Goal: Find specific page/section: Find specific page/section

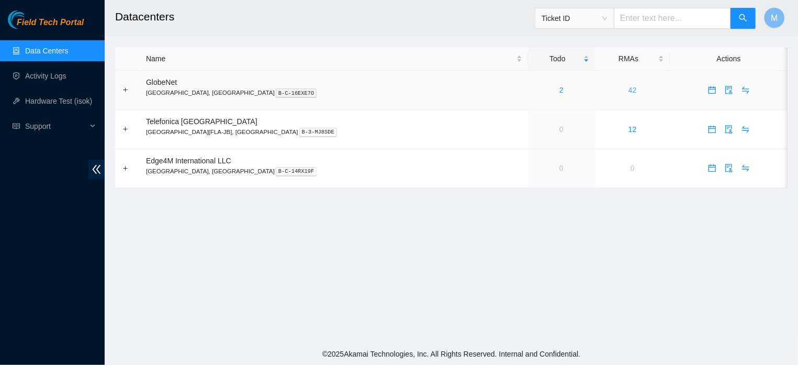
click at [629, 90] on link "42" at bounding box center [633, 90] width 8 height 8
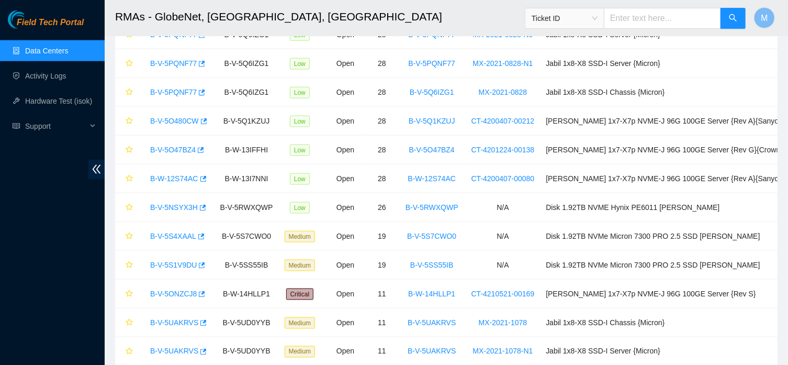
scroll to position [66, 0]
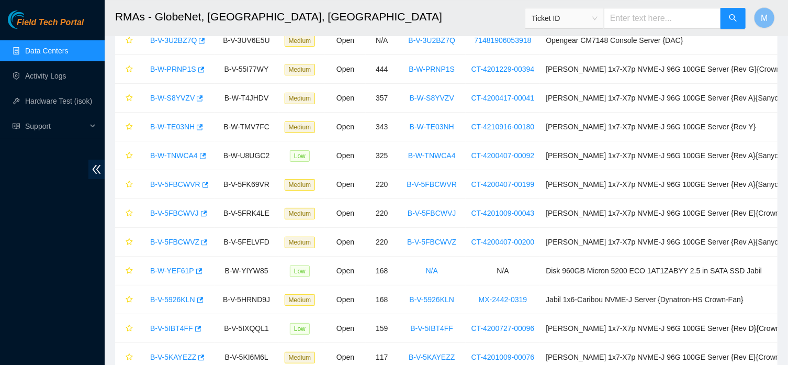
click at [598, 20] on span "Ticket ID" at bounding box center [565, 18] width 66 height 16
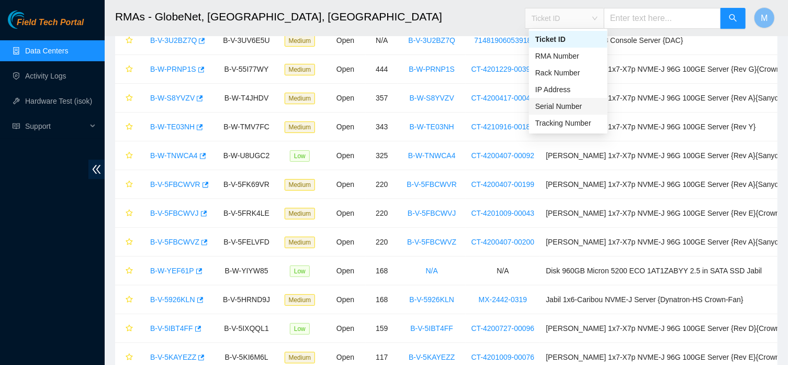
click at [564, 105] on div "Serial Number" at bounding box center [569, 107] width 66 height 12
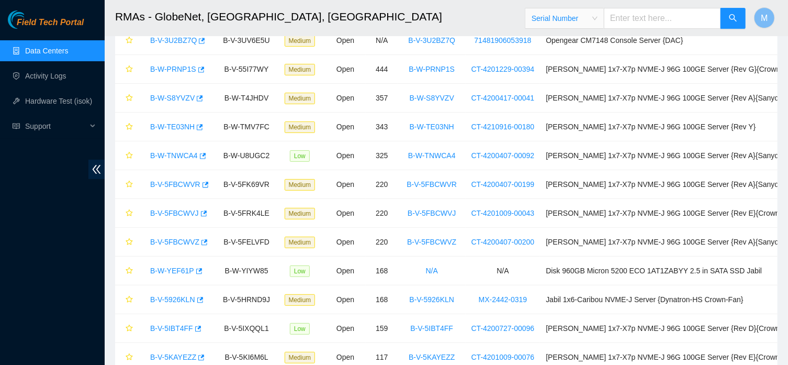
click at [628, 24] on input "text" at bounding box center [662, 18] width 117 height 21
type input "CT=4200803-00020"
click at [733, 19] on icon "search" at bounding box center [733, 17] width 7 height 7
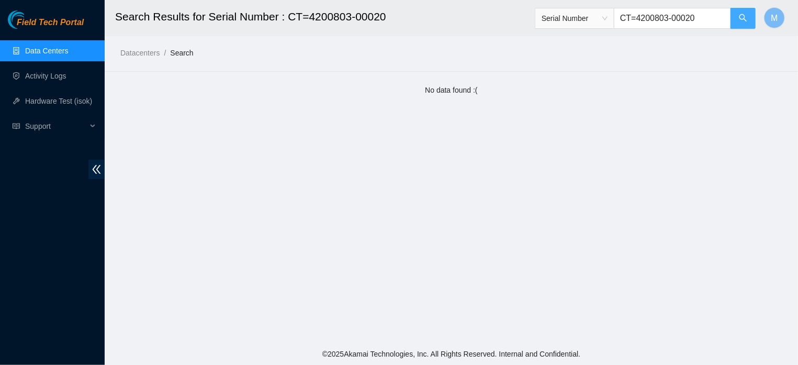
click at [733, 19] on button "button" at bounding box center [743, 18] width 25 height 21
click at [708, 23] on input "CT=4200803-00020" at bounding box center [672, 18] width 117 height 21
click at [737, 15] on button "button" at bounding box center [743, 18] width 25 height 21
click at [636, 19] on input "CT=4200803-00021" at bounding box center [672, 18] width 117 height 21
click at [736, 14] on button "button" at bounding box center [743, 18] width 25 height 21
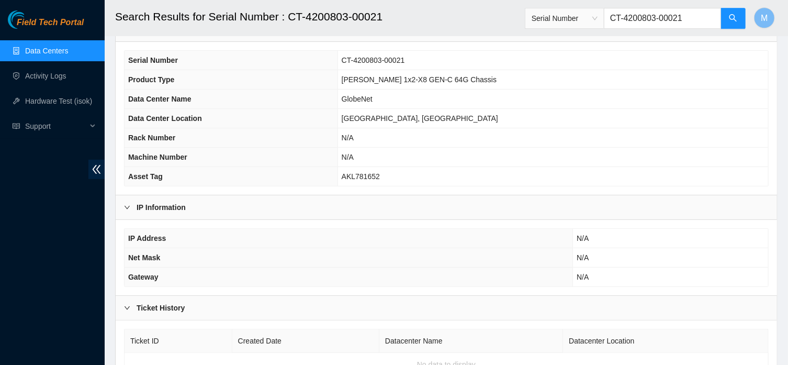
scroll to position [122, 0]
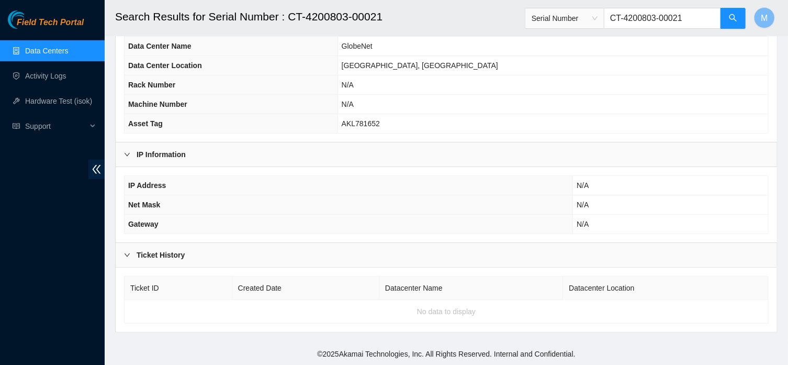
click at [695, 19] on input "CT-4200803-00021" at bounding box center [662, 18] width 117 height 21
click at [726, 20] on button "button" at bounding box center [733, 18] width 25 height 21
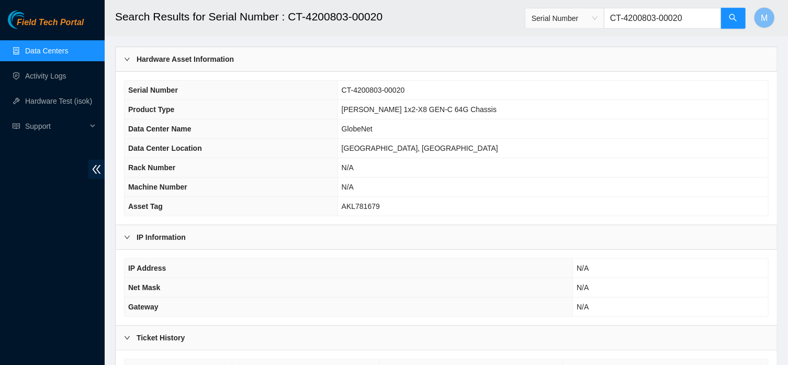
scroll to position [122, 0]
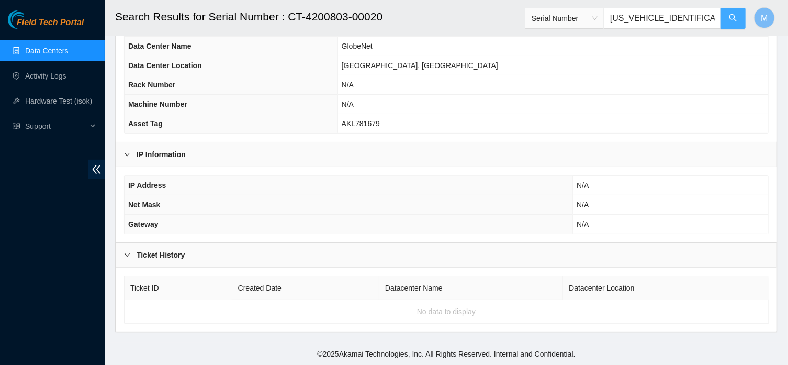
click at [730, 26] on button "button" at bounding box center [733, 18] width 25 height 21
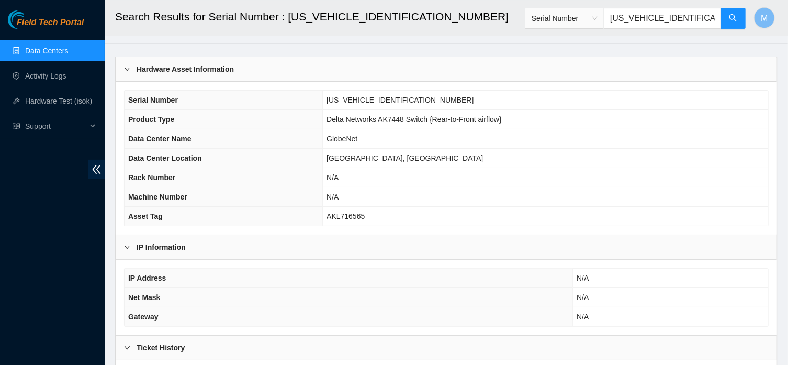
scroll to position [26, 0]
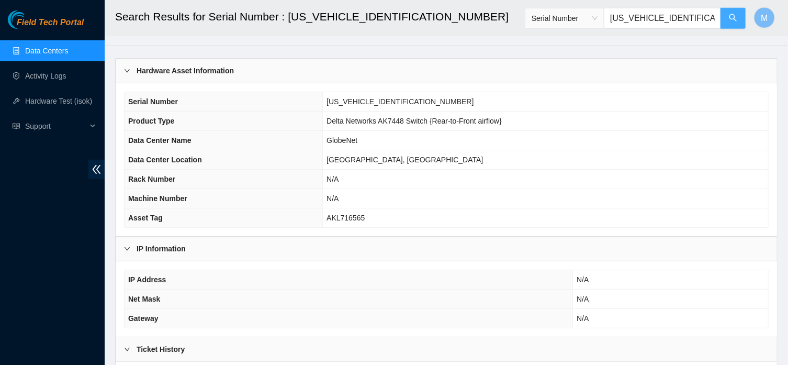
click at [735, 13] on button "button" at bounding box center [733, 18] width 25 height 21
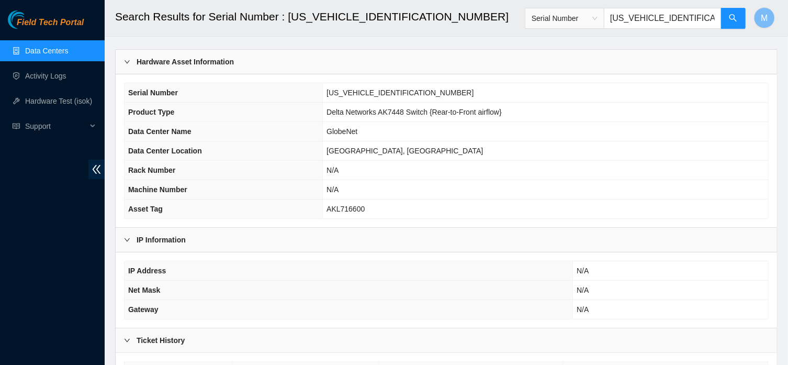
scroll to position [63, 0]
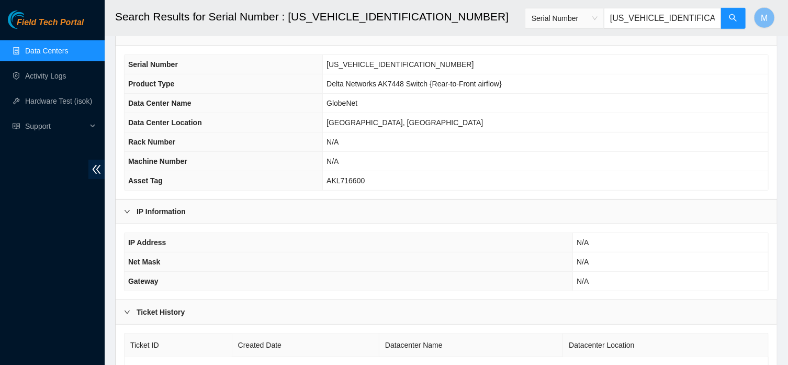
type input "[US_VEHICLE_IDENTIFICATION_NUMBER]"
click at [42, 51] on link "Data Centers" at bounding box center [46, 51] width 43 height 8
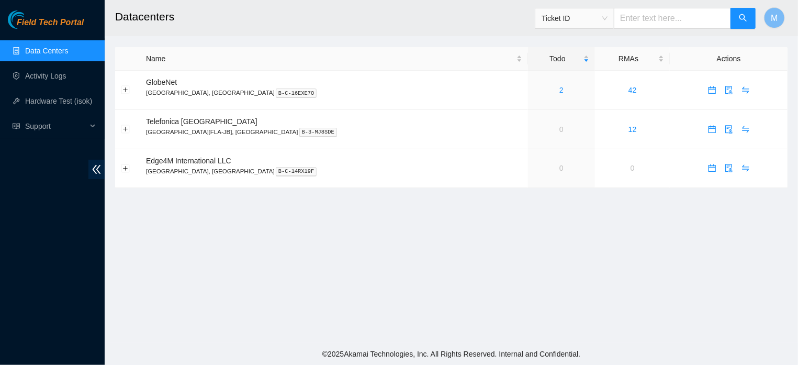
click at [607, 19] on span "Ticket ID" at bounding box center [575, 18] width 66 height 16
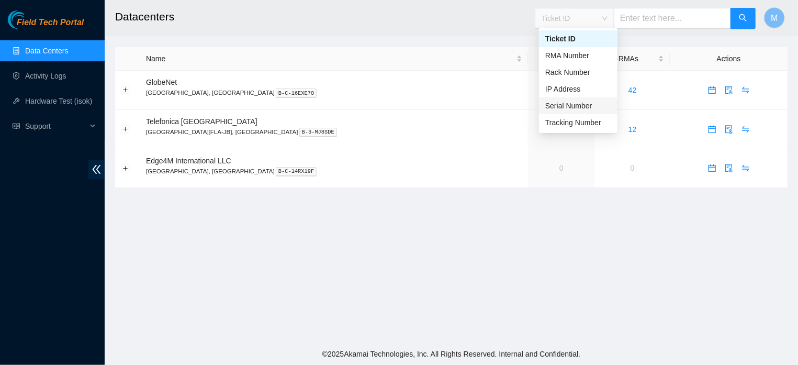
click at [579, 107] on div "Serial Number" at bounding box center [579, 106] width 66 height 12
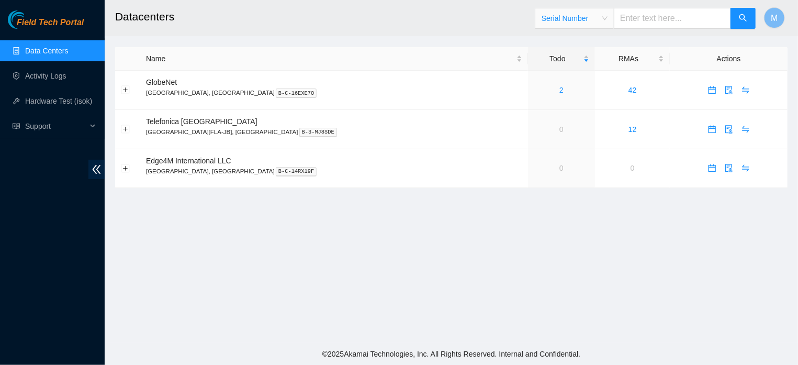
click at [666, 21] on input "text" at bounding box center [672, 18] width 117 height 21
type input "CT-4200803-00020"
click at [752, 24] on button "button" at bounding box center [743, 18] width 25 height 21
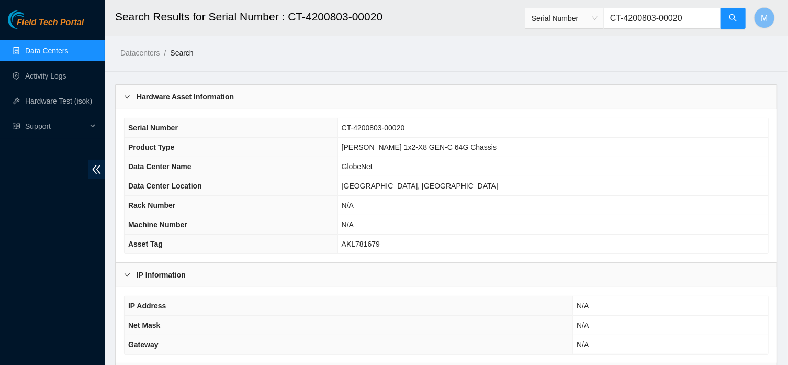
drag, startPoint x: 707, startPoint y: 16, endPoint x: 643, endPoint y: 34, distance: 66.3
click at [643, 29] on input "CT-4200803-00020" at bounding box center [662, 18] width 117 height 21
paste input "C20J14406"
click at [726, 14] on button "button" at bounding box center [733, 18] width 25 height 21
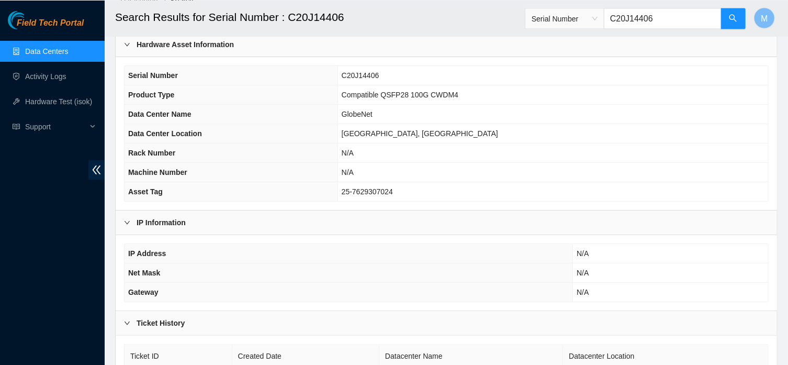
scroll to position [82, 0]
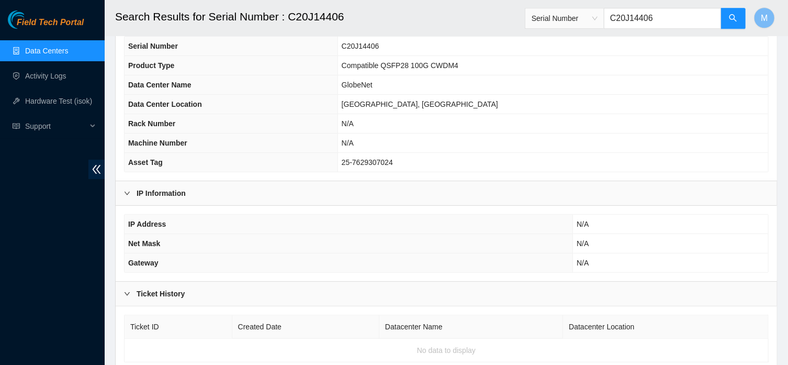
type input "C20J14406"
click at [50, 53] on link "Data Centers" at bounding box center [46, 51] width 43 height 8
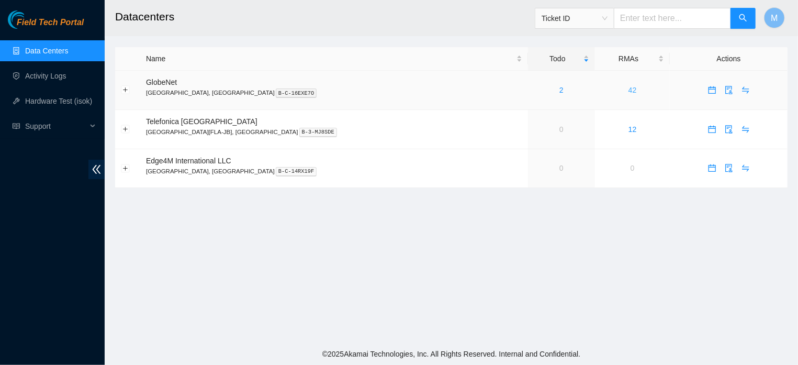
click at [629, 88] on link "42" at bounding box center [633, 90] width 8 height 8
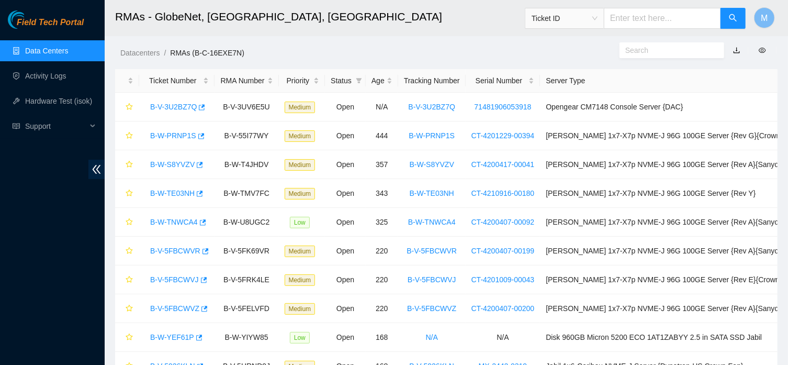
click at [55, 50] on link "Data Centers" at bounding box center [46, 51] width 43 height 8
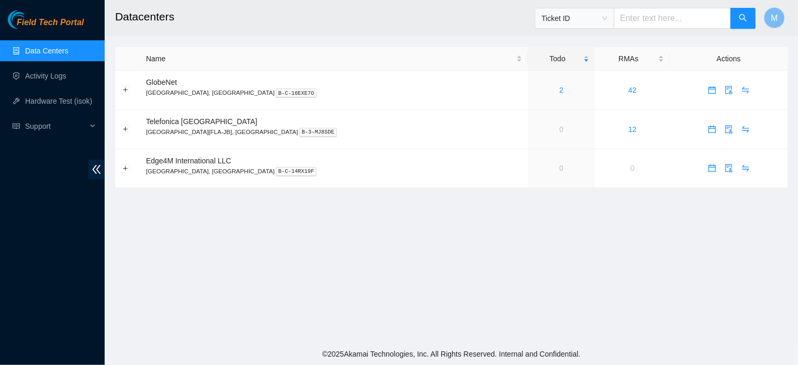
click at [608, 20] on span "Ticket ID" at bounding box center [575, 18] width 66 height 16
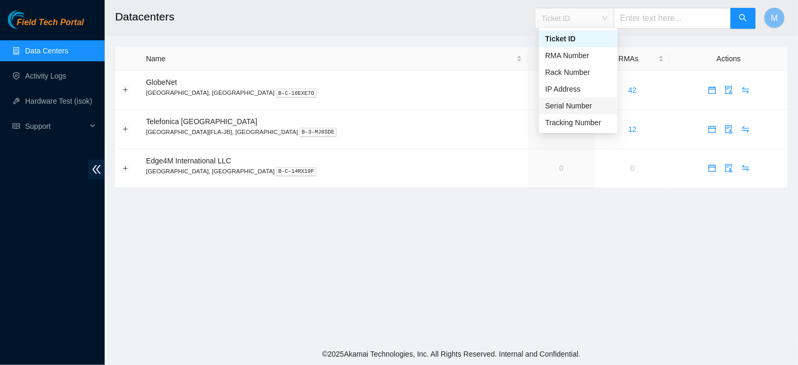
click at [580, 105] on div "Serial Number" at bounding box center [579, 106] width 66 height 12
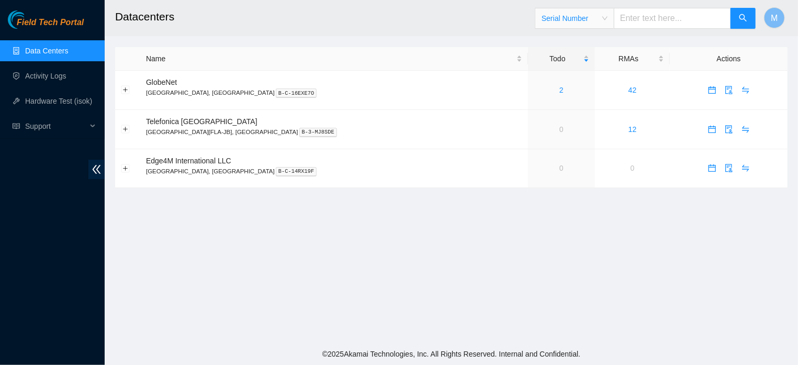
click at [651, 20] on input "text" at bounding box center [672, 18] width 117 height 21
type input "c"
type input "CT-4200803-00020"
click at [738, 27] on button "button" at bounding box center [743, 18] width 25 height 21
